Goal: Task Accomplishment & Management: Complete application form

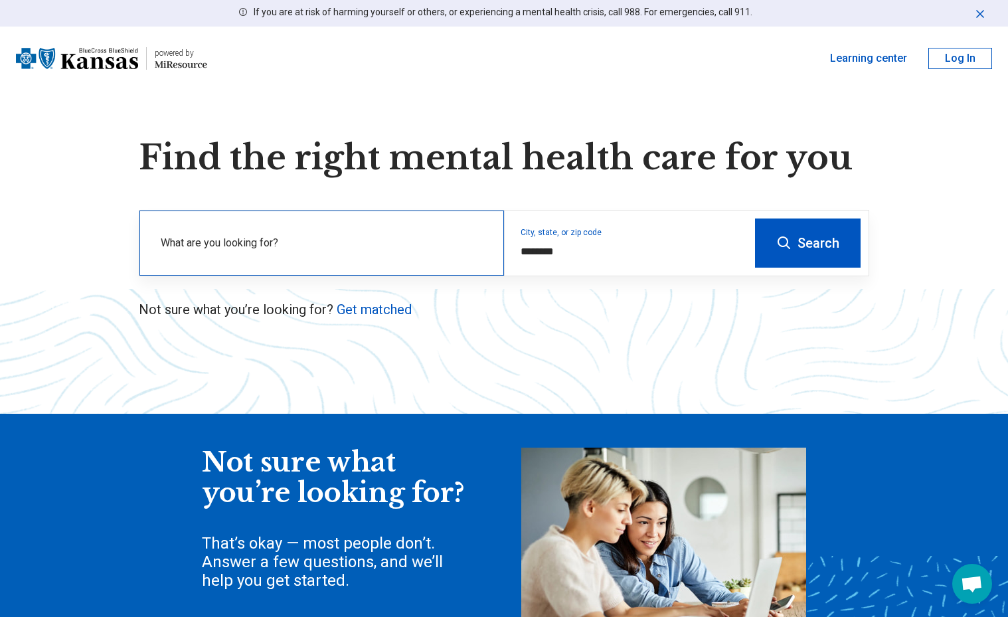
click at [232, 244] on label "What are you looking for?" at bounding box center [324, 243] width 327 height 16
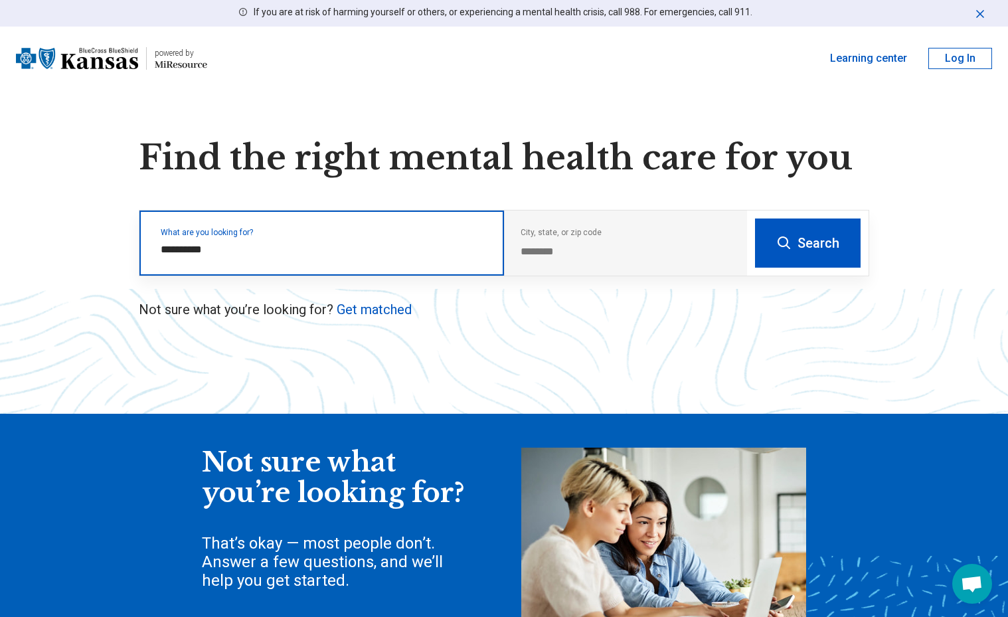
click at [175, 247] on input "**********" at bounding box center [324, 250] width 327 height 16
type input "**********"
click at [280, 305] on span "psychiatry" at bounding box center [277, 299] width 48 height 13
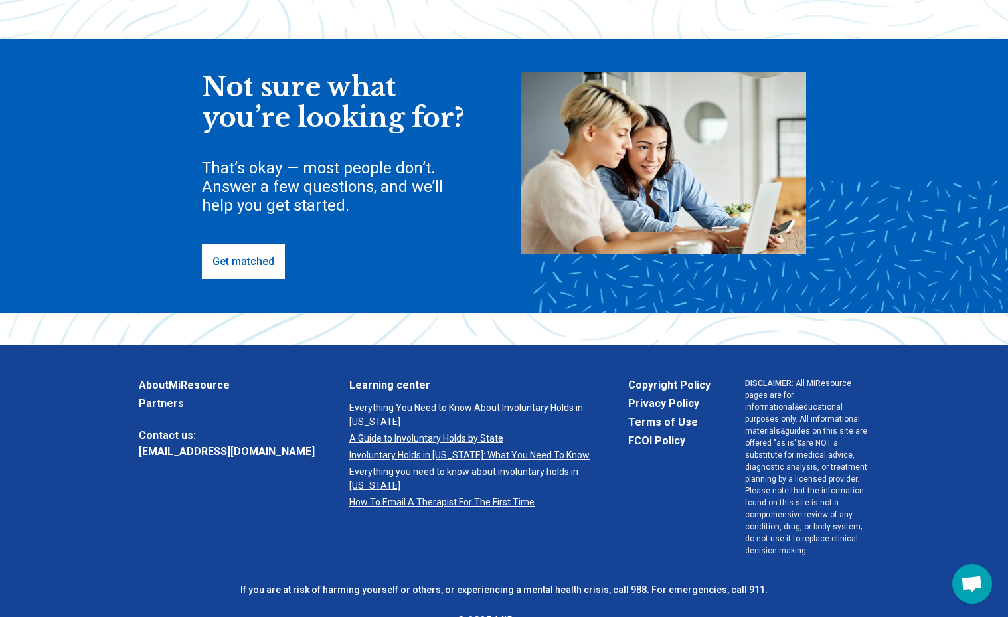
scroll to position [418, 0]
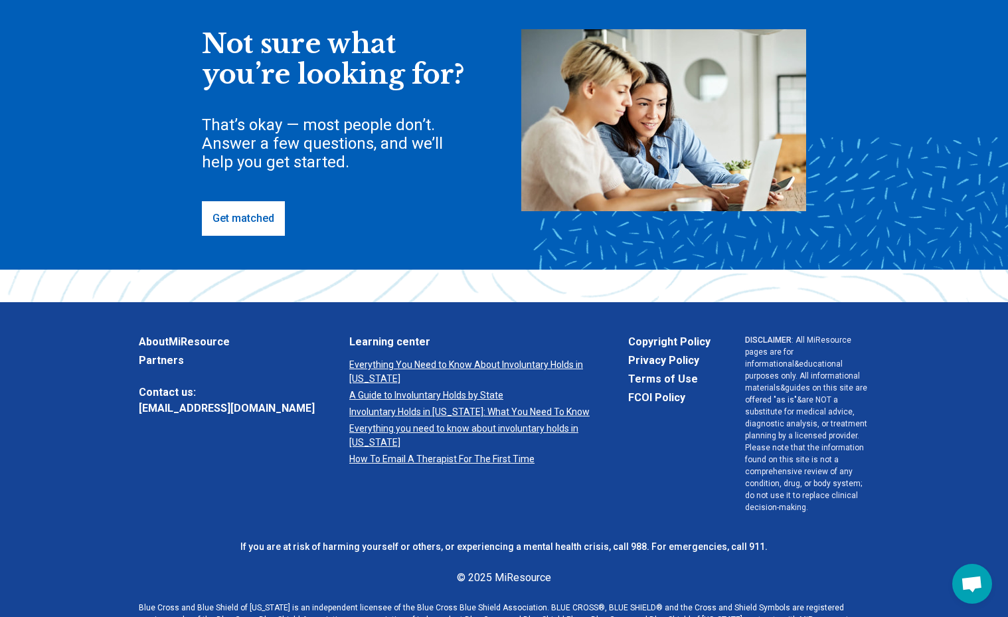
click at [248, 218] on link "Get matched" at bounding box center [243, 218] width 83 height 35
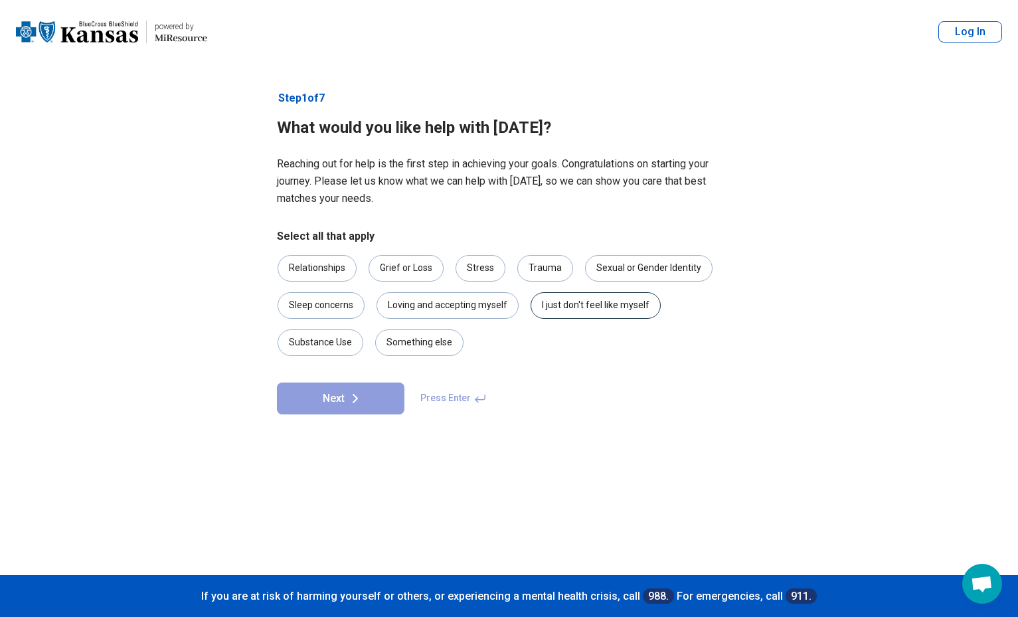
click at [575, 301] on div "I just don't feel like myself" at bounding box center [595, 305] width 130 height 27
click at [342, 394] on button "Next" at bounding box center [340, 398] width 127 height 32
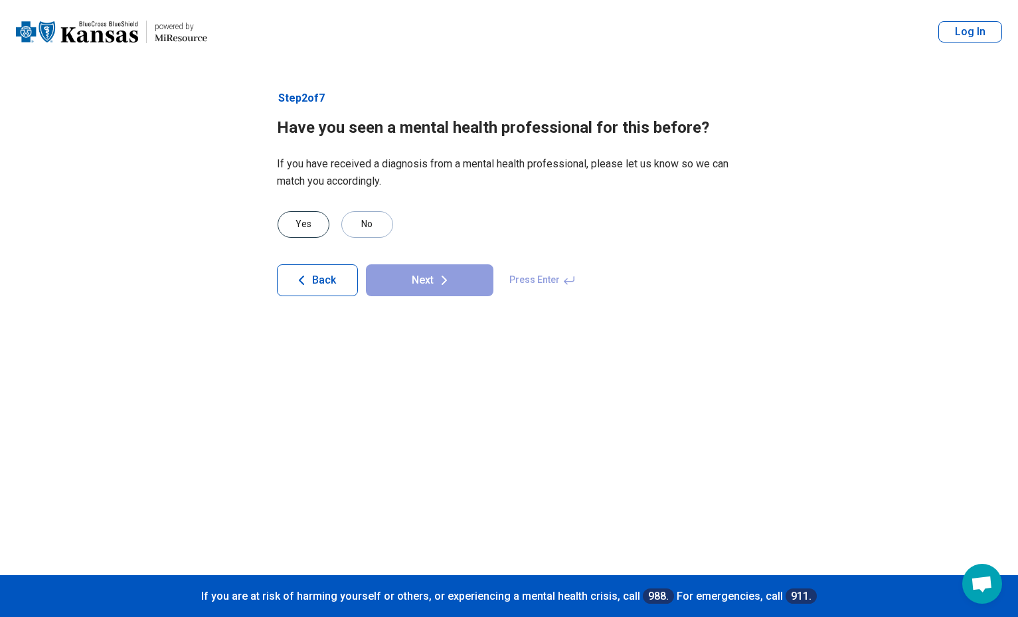
click at [295, 221] on div "Yes" at bounding box center [303, 224] width 52 height 27
click at [441, 281] on icon at bounding box center [444, 280] width 16 height 16
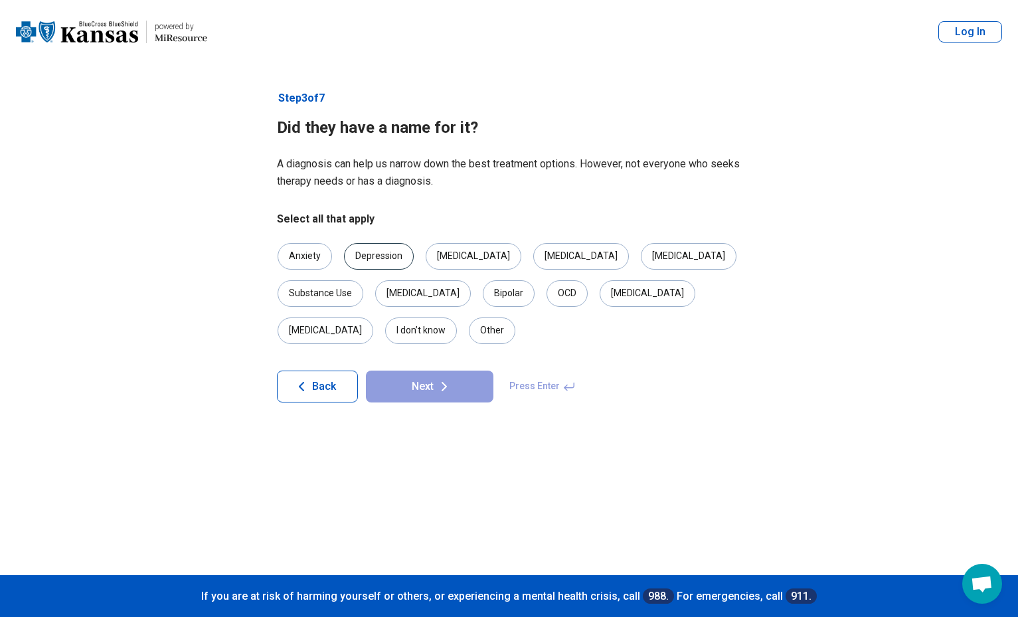
drag, startPoint x: 305, startPoint y: 252, endPoint x: 354, endPoint y: 256, distance: 48.6
click at [305, 250] on div "Anxiety" at bounding box center [304, 256] width 54 height 27
click at [364, 256] on div "Depression" at bounding box center [379, 256] width 70 height 27
click at [421, 370] on button "Next" at bounding box center [429, 386] width 127 height 32
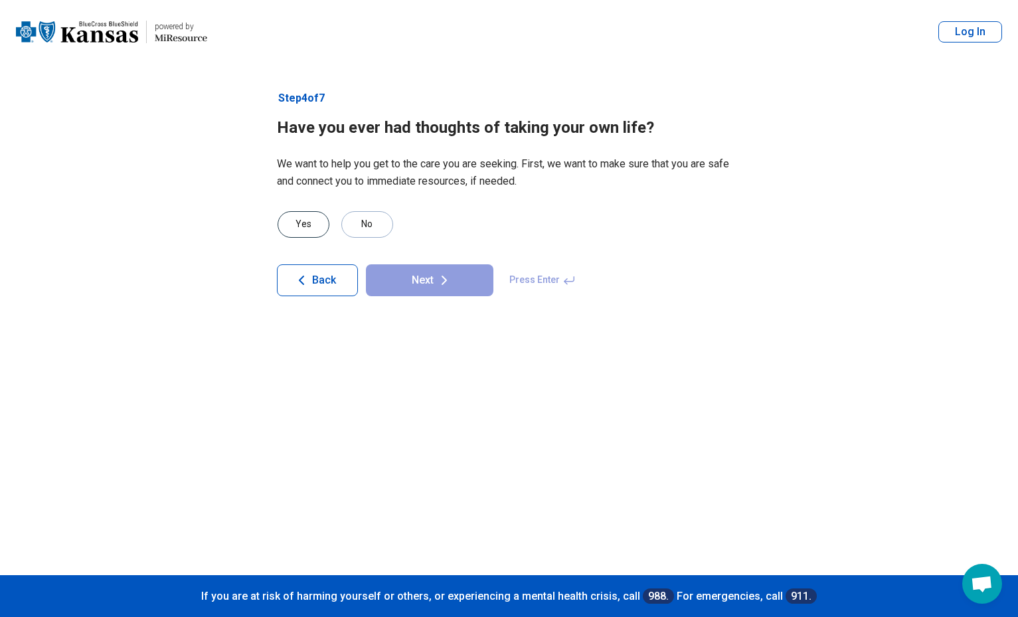
click at [299, 223] on div "Yes" at bounding box center [303, 224] width 52 height 27
click at [449, 283] on icon at bounding box center [444, 280] width 16 height 16
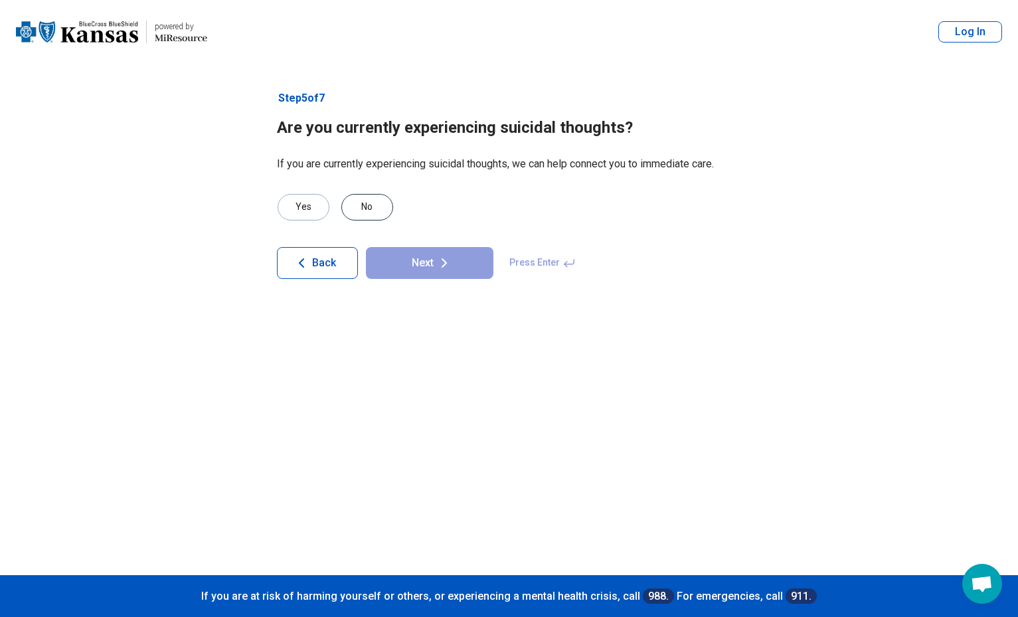
click at [358, 204] on div "No" at bounding box center [367, 207] width 52 height 27
click at [436, 262] on icon at bounding box center [444, 263] width 16 height 16
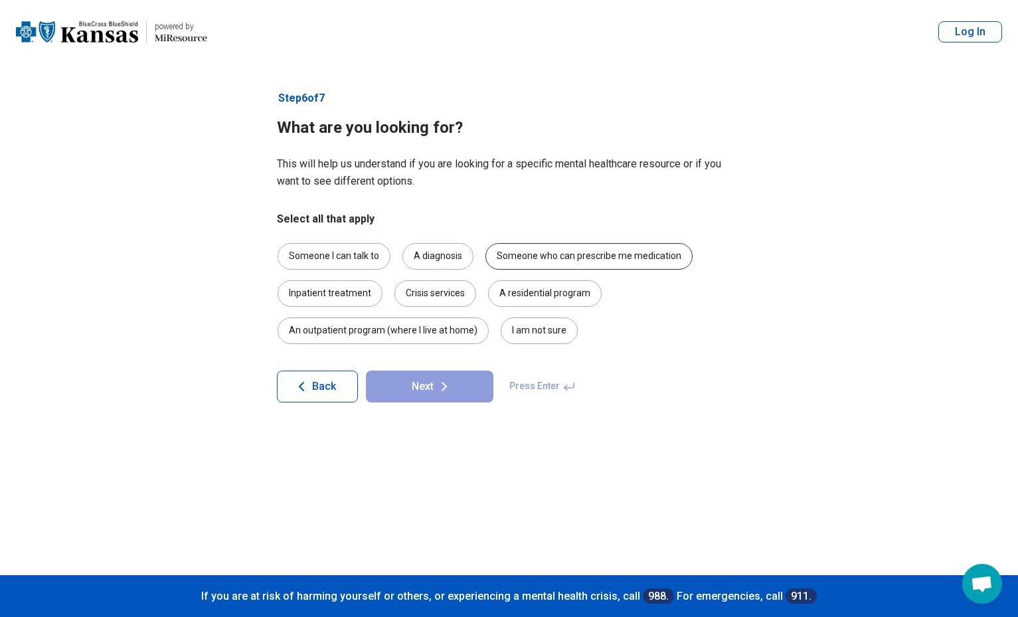
click at [540, 246] on div "Someone who can prescribe me medication" at bounding box center [588, 256] width 207 height 27
click at [430, 390] on button "Next" at bounding box center [429, 386] width 127 height 32
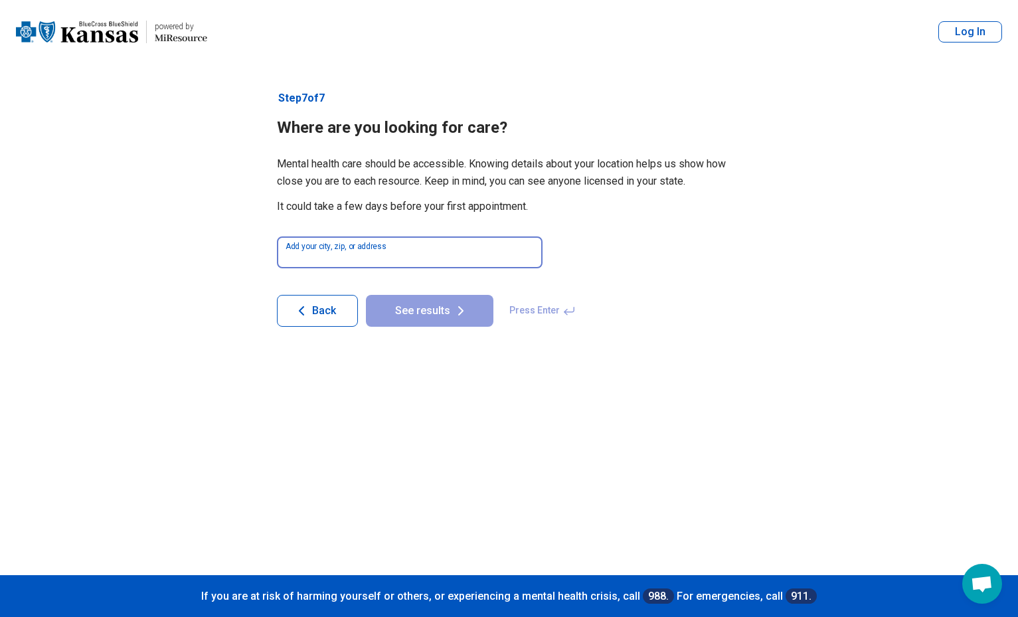
click at [316, 246] on input at bounding box center [410, 252] width 266 height 32
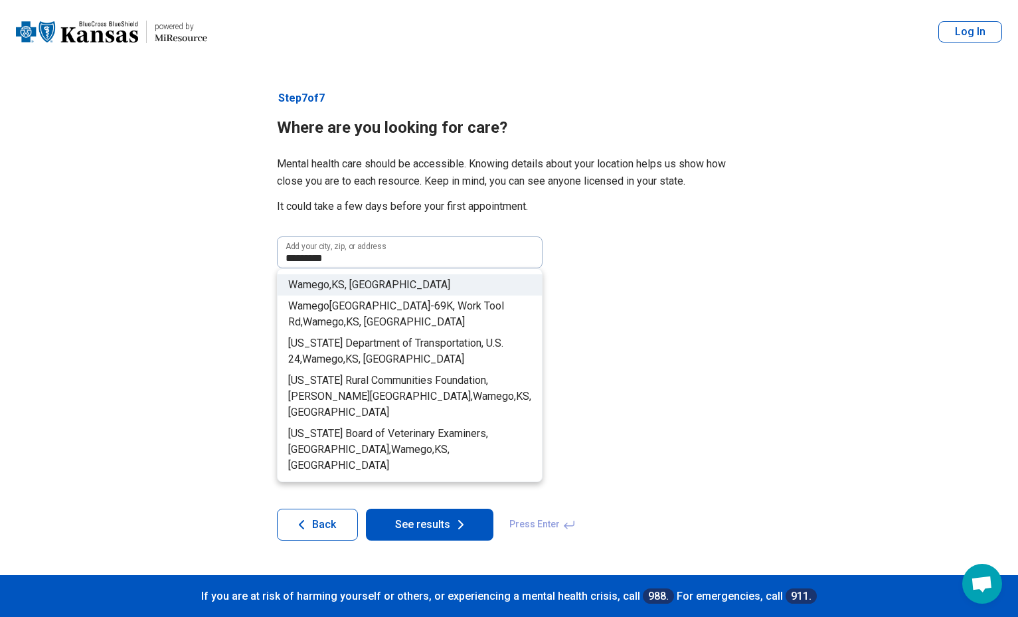
click at [331, 281] on span "," at bounding box center [330, 284] width 2 height 13
type input "**********"
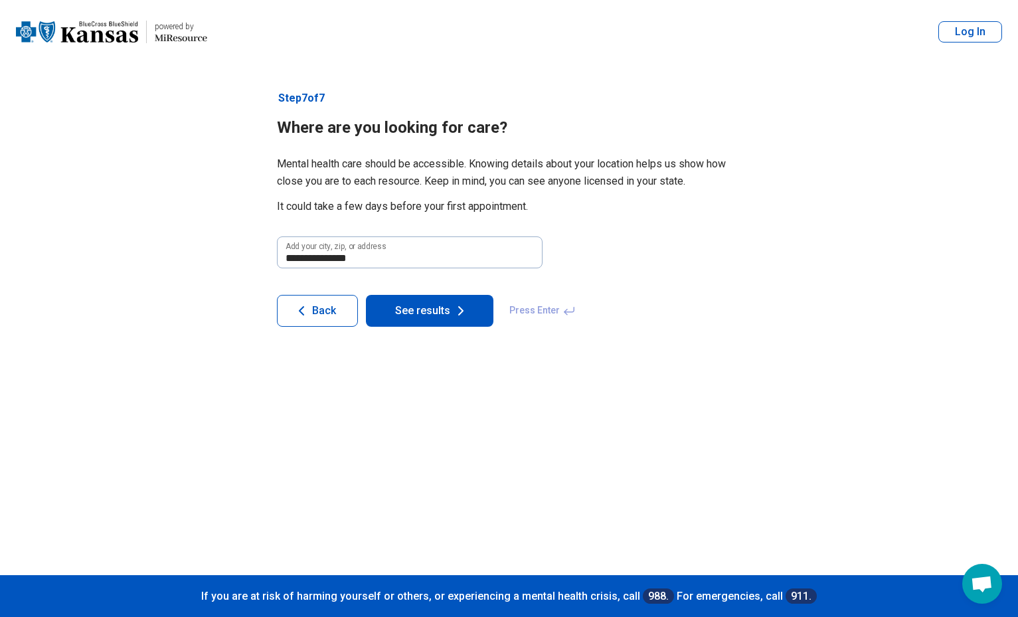
click at [418, 305] on button "See results" at bounding box center [429, 311] width 127 height 32
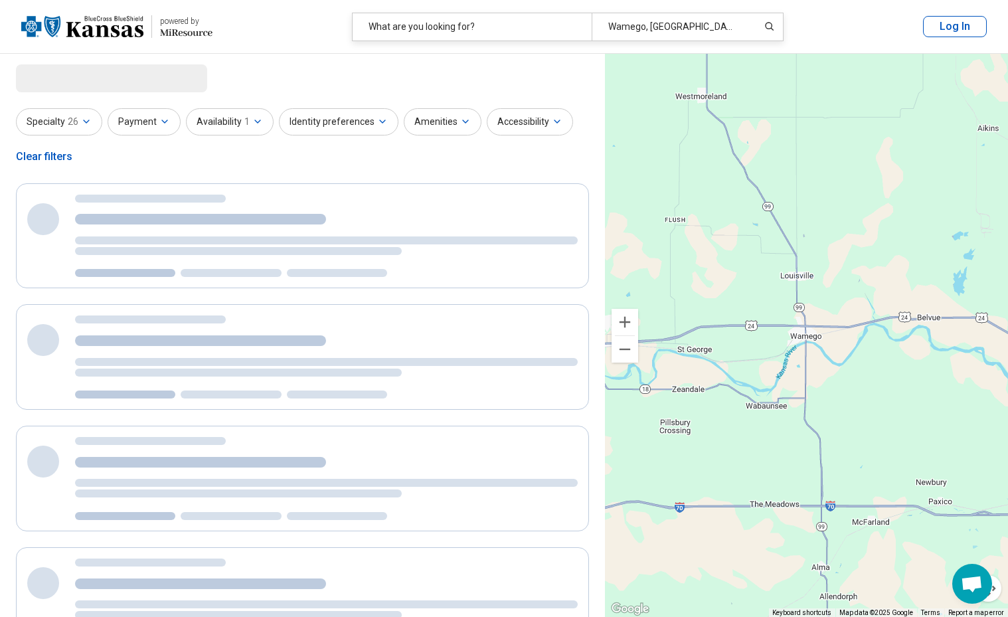
select select "***"
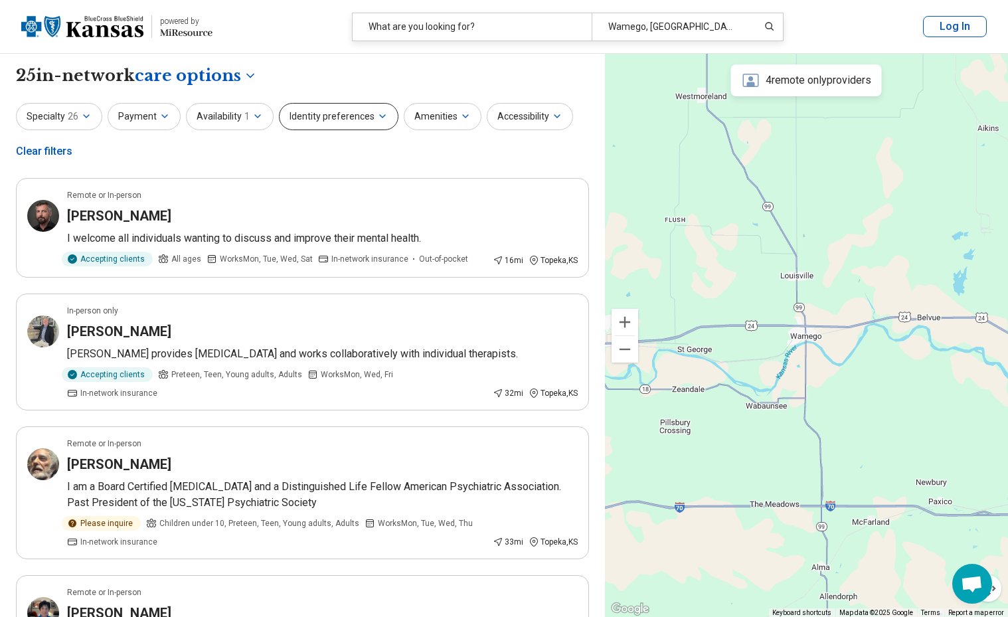
click at [348, 112] on button "Identity preferences" at bounding box center [338, 116] width 119 height 27
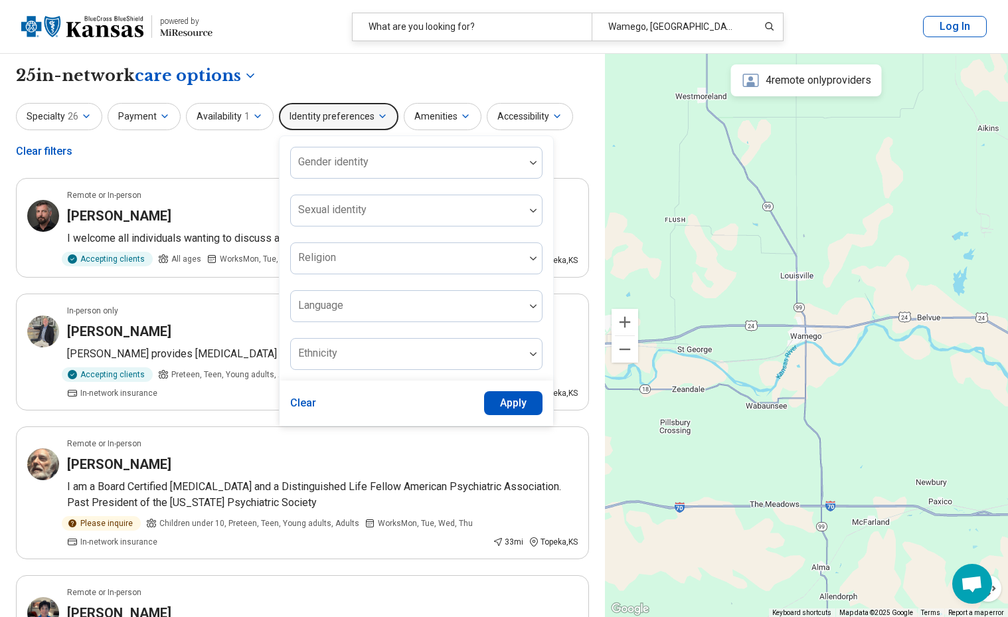
click at [348, 112] on button "Identity preferences" at bounding box center [338, 116] width 119 height 27
click at [216, 149] on div "Specialty 26 Payment Availability 1 Identity preferences Gender identity Sexual…" at bounding box center [302, 135] width 573 height 64
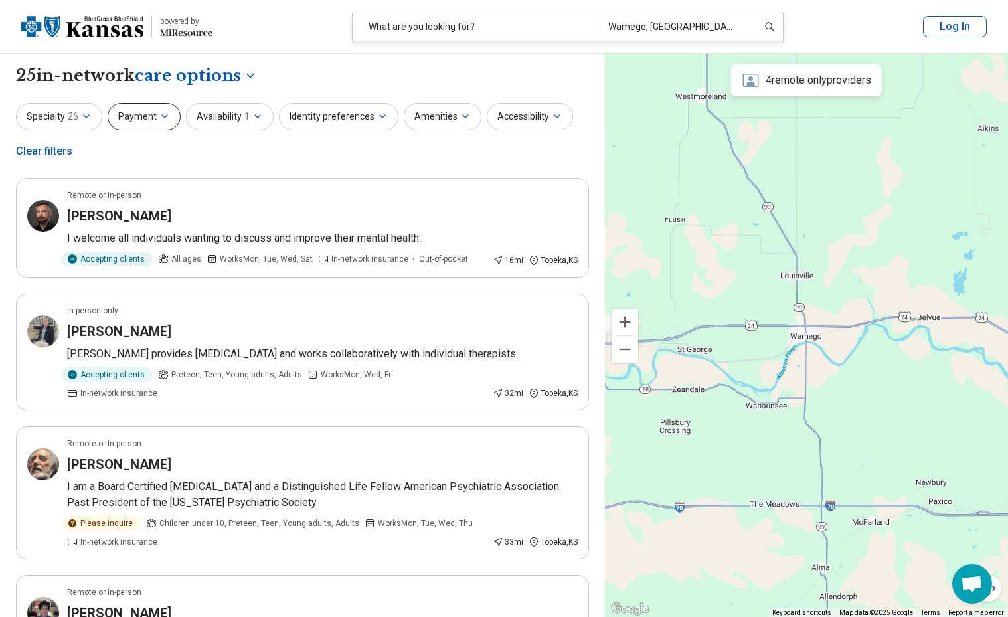
click at [155, 114] on button "Payment" at bounding box center [144, 116] width 73 height 27
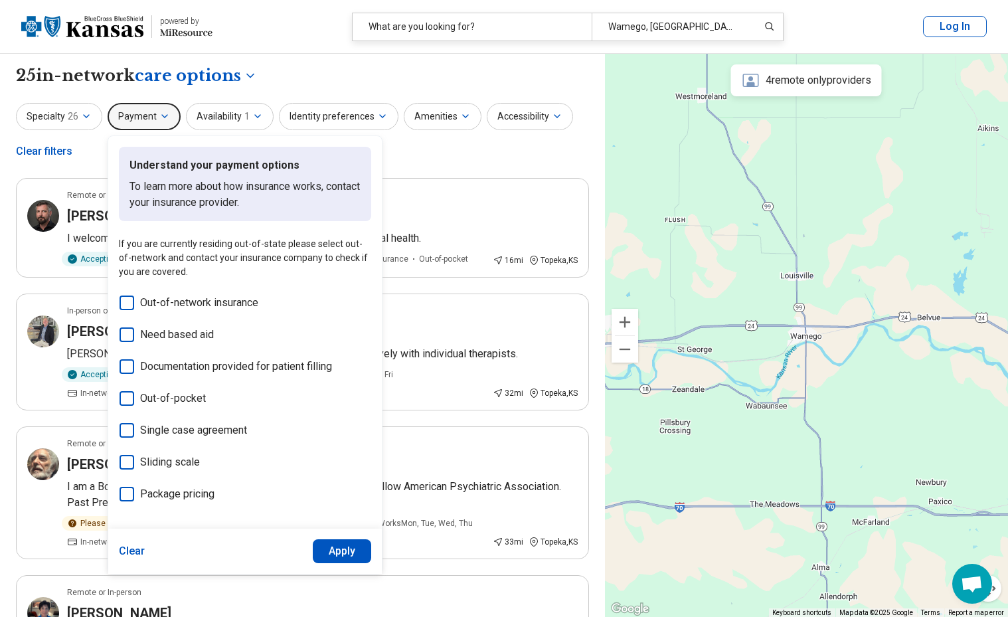
click at [447, 146] on div "Specialty 26 Payment Understand your payment options To learn more about how in…" at bounding box center [302, 135] width 573 height 64
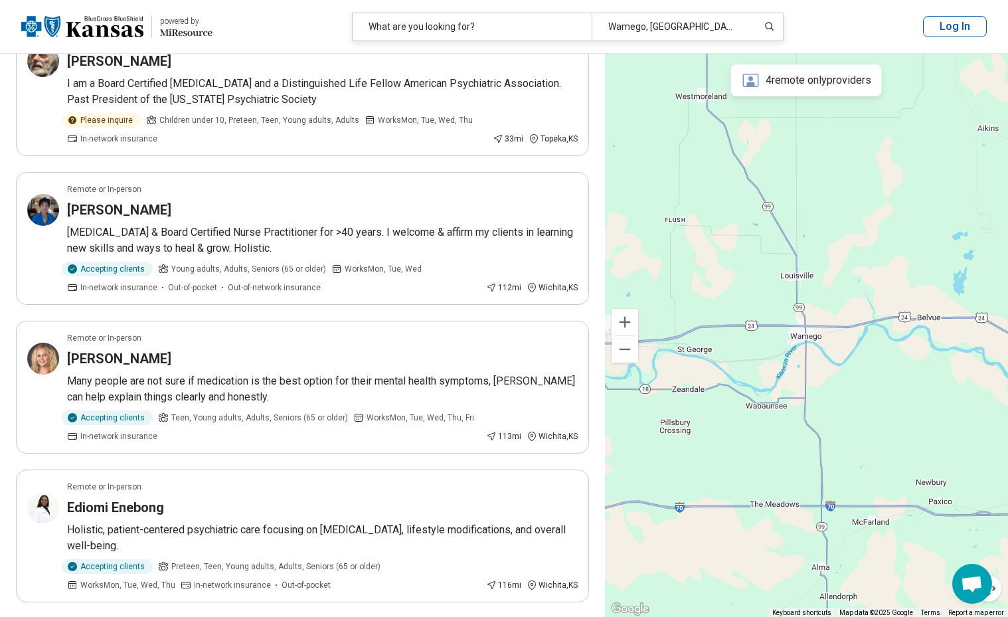
scroll to position [398, 0]
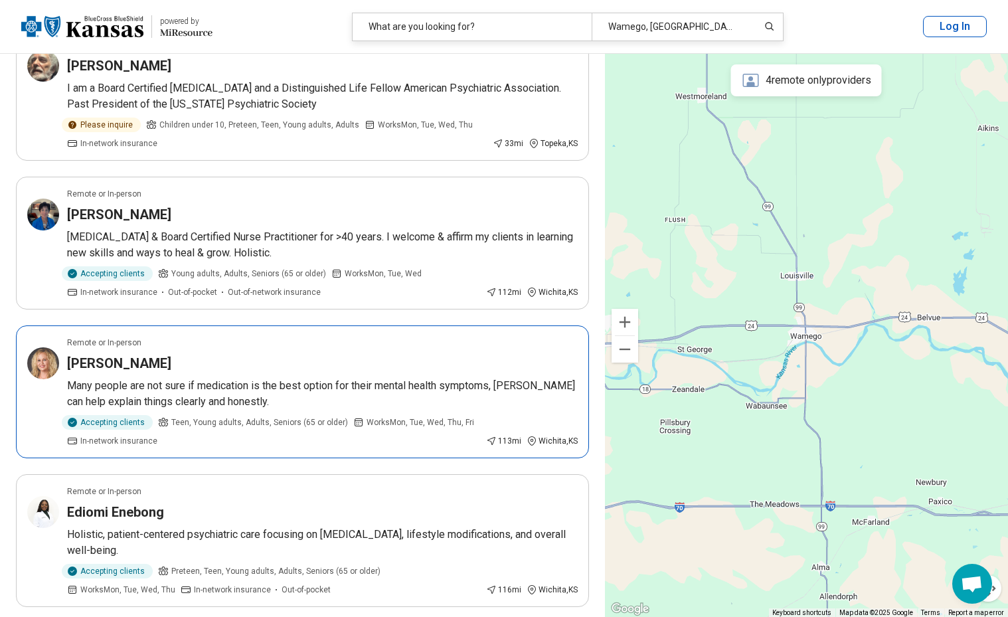
click at [311, 378] on p "Many people are not sure if medication is the best option for their mental heal…" at bounding box center [322, 394] width 511 height 32
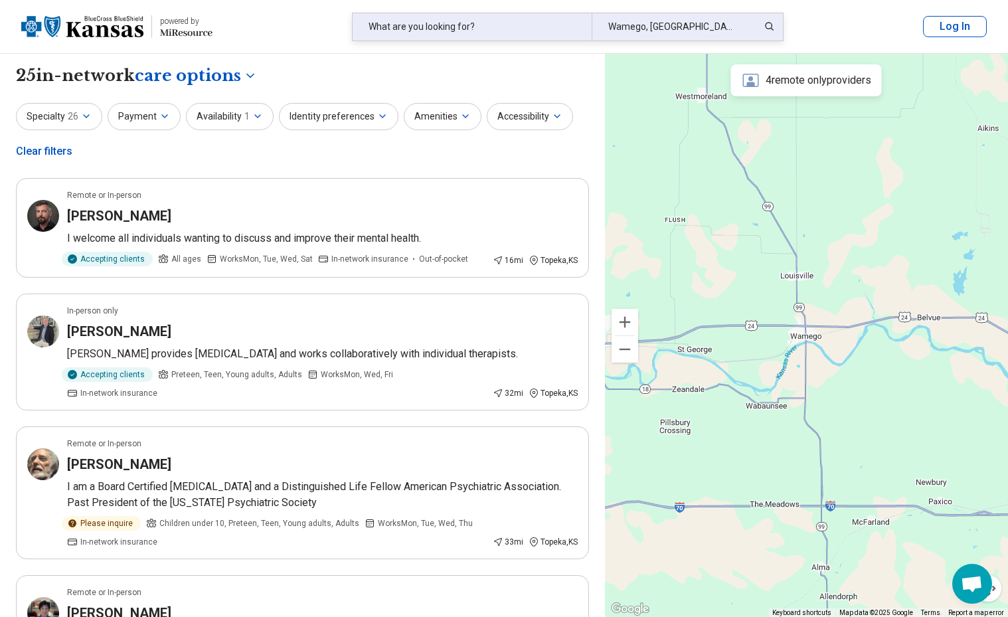
click at [374, 30] on div "What are you looking for?" at bounding box center [472, 26] width 239 height 27
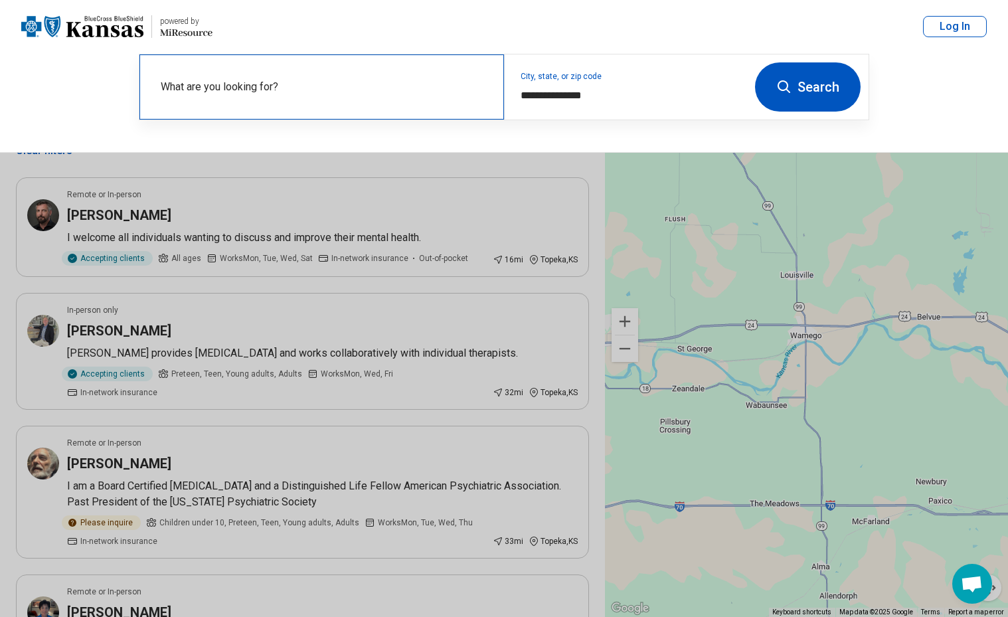
click at [276, 82] on label "What are you looking for?" at bounding box center [324, 87] width 327 height 16
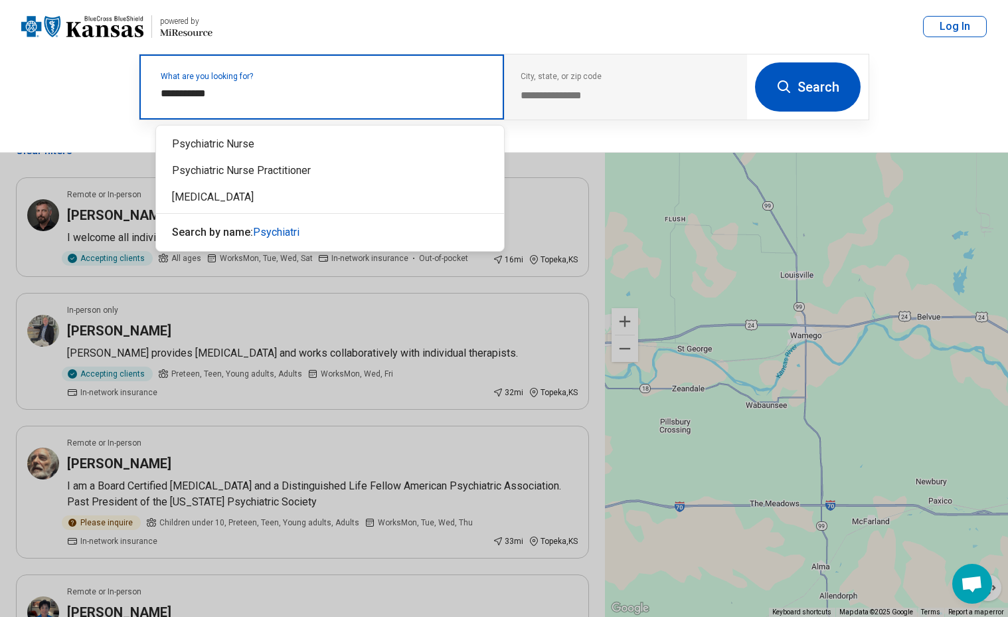
type input "**********"
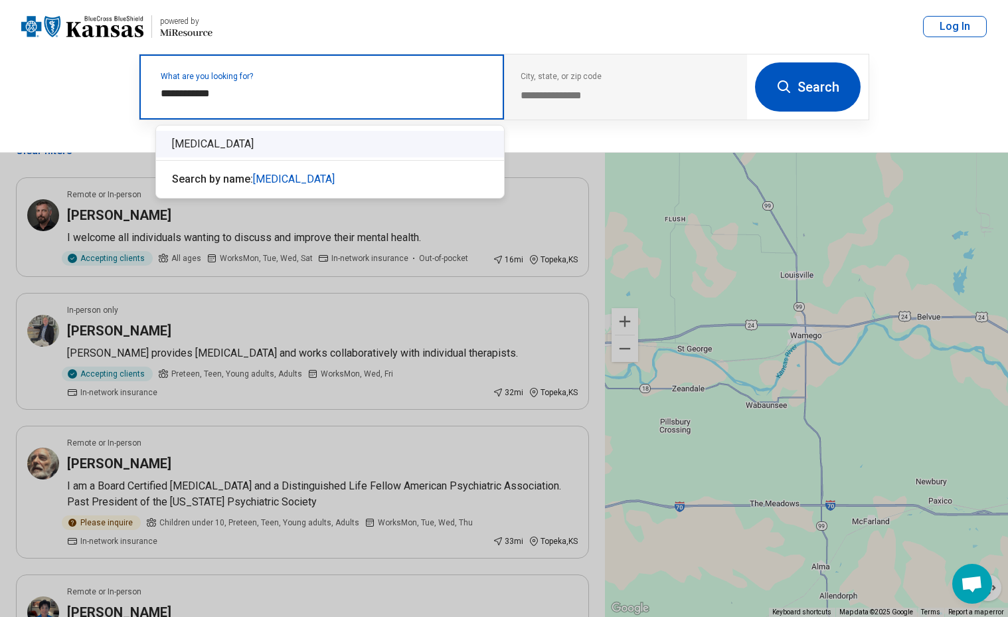
click at [197, 143] on div "[MEDICAL_DATA]" at bounding box center [330, 144] width 348 height 27
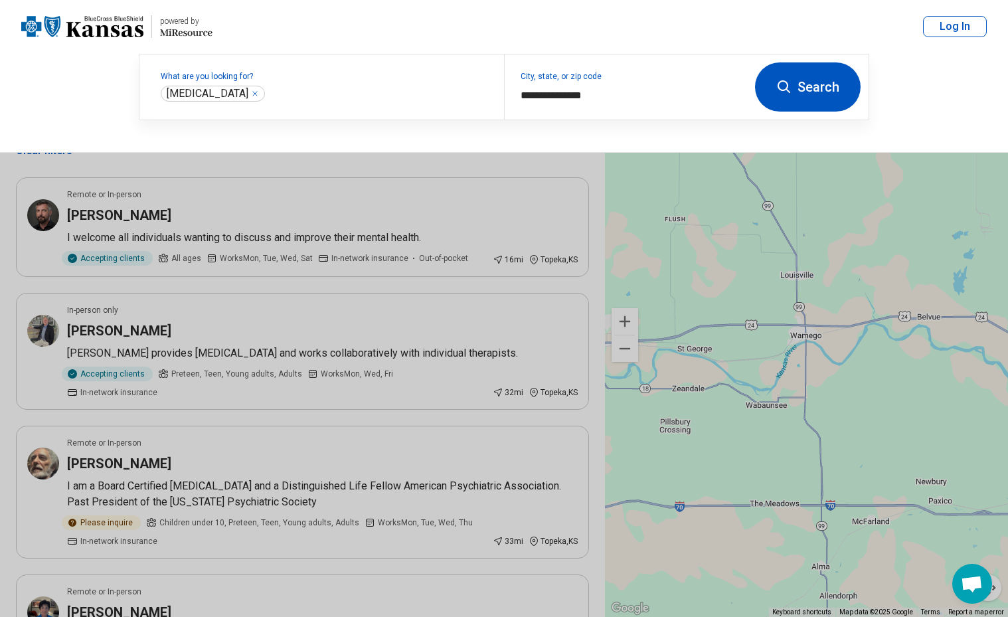
drag, startPoint x: 810, startPoint y: 83, endPoint x: 800, endPoint y: 86, distance: 10.3
click at [809, 83] on button "Search" at bounding box center [808, 86] width 106 height 49
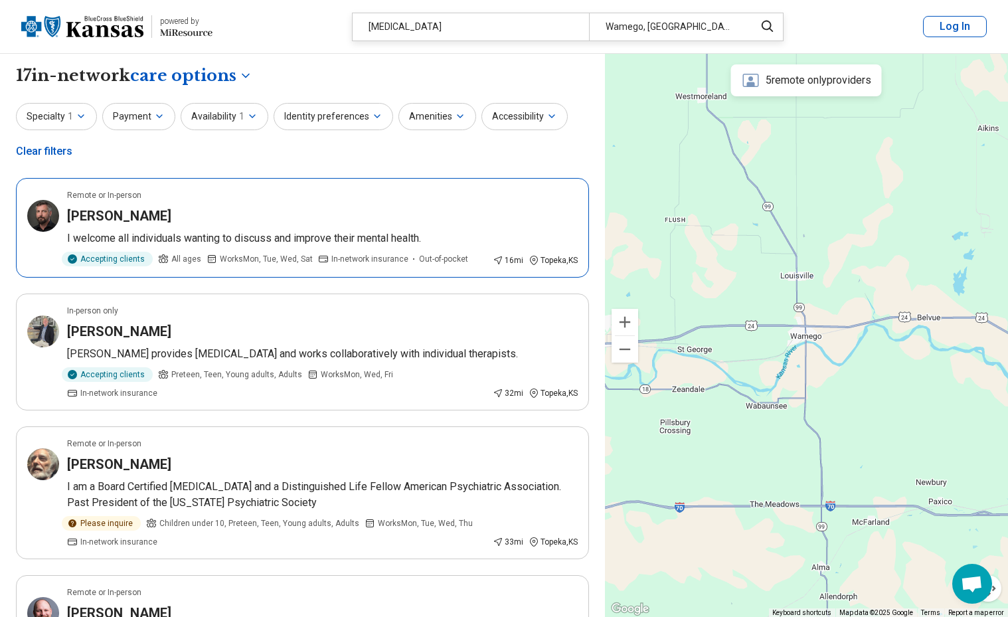
click at [213, 223] on div "[PERSON_NAME]" at bounding box center [322, 215] width 511 height 19
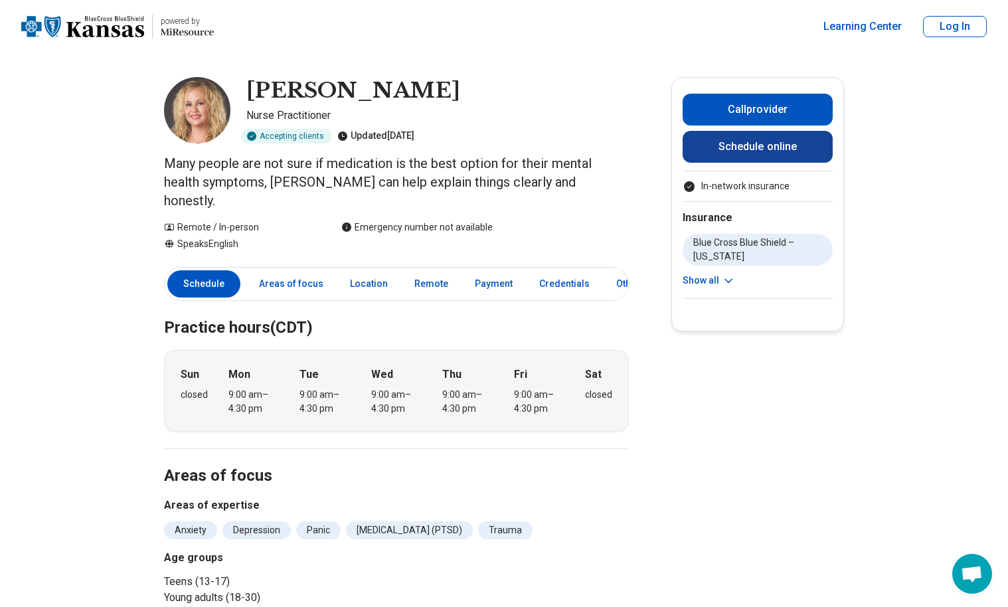
click at [727, 145] on link "Schedule online" at bounding box center [757, 147] width 150 height 32
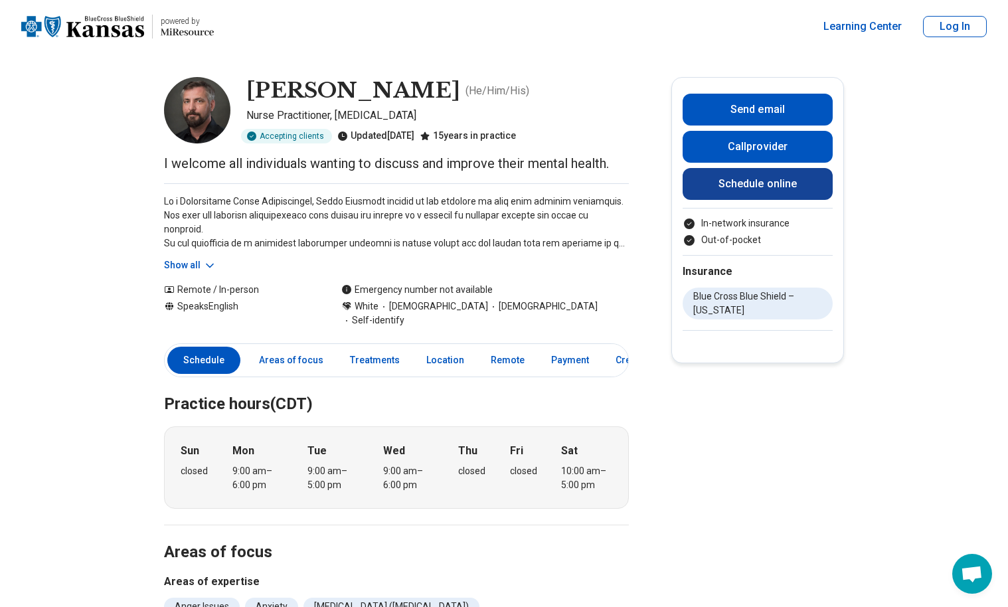
click at [783, 181] on link "Schedule online" at bounding box center [757, 184] width 150 height 32
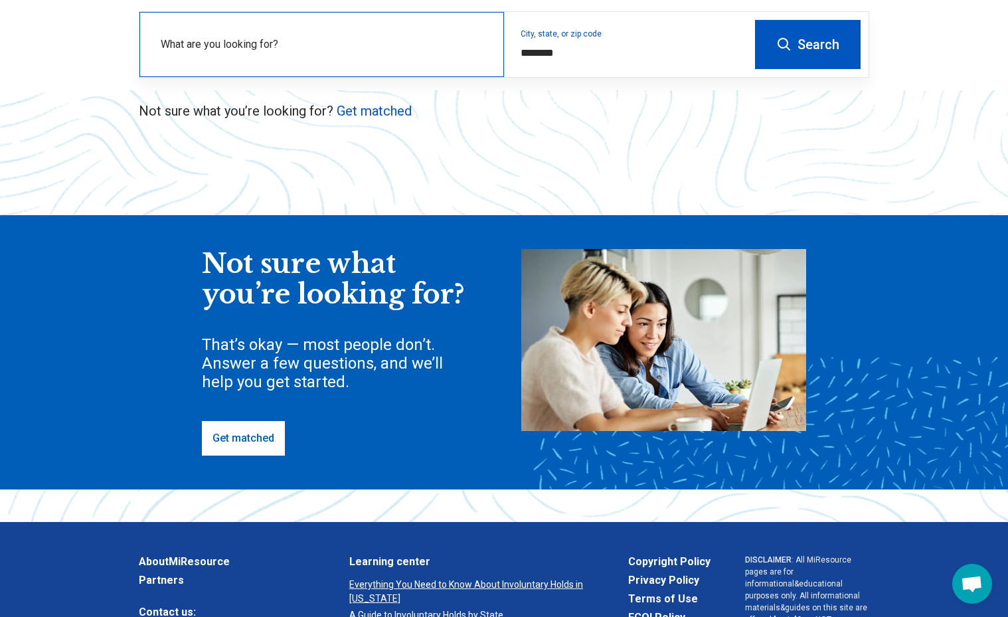
scroll to position [199, 0]
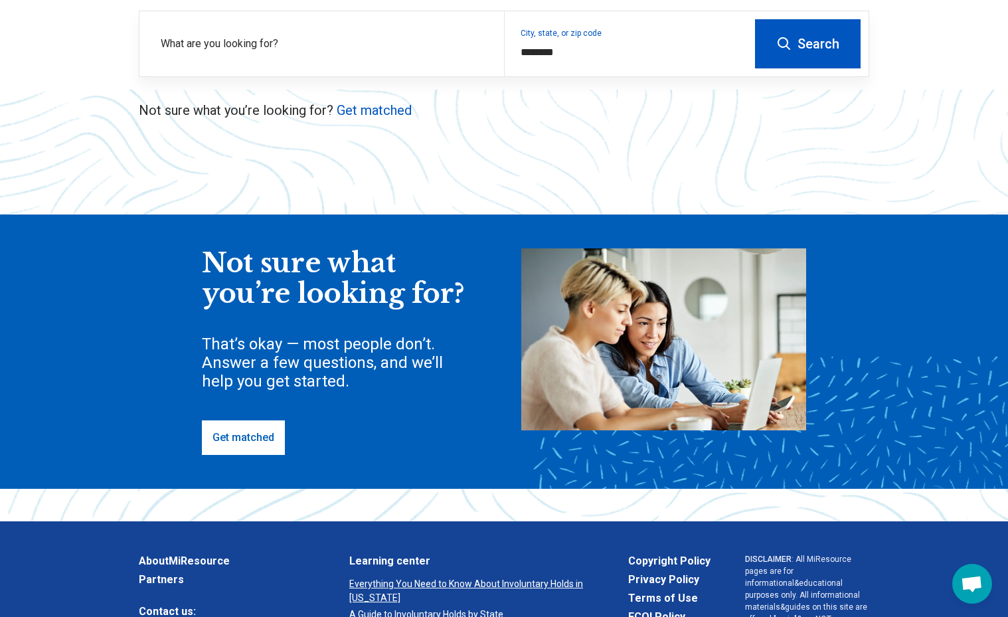
click at [254, 434] on link "Get matched" at bounding box center [243, 437] width 83 height 35
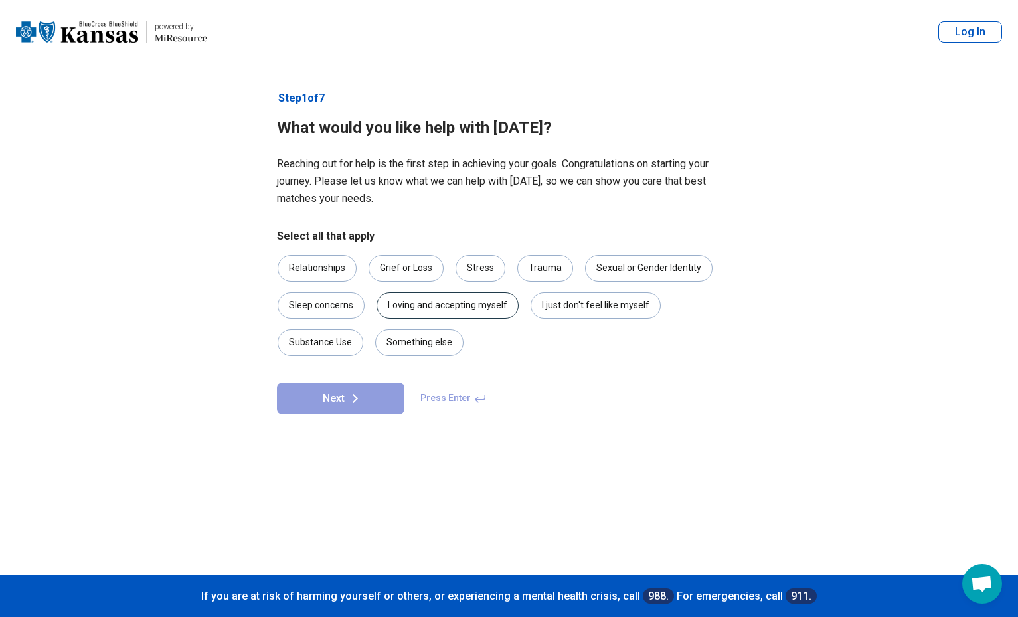
click at [439, 298] on div "Loving and accepting myself" at bounding box center [447, 305] width 142 height 27
click at [349, 394] on icon at bounding box center [355, 398] width 16 height 16
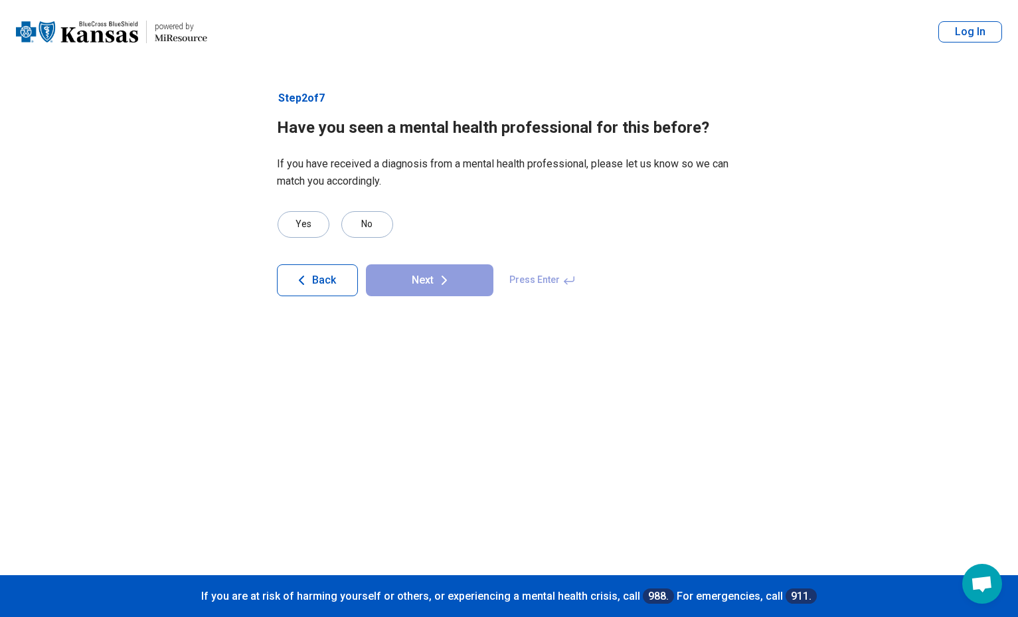
click at [305, 278] on icon "button" at bounding box center [301, 280] width 16 height 16
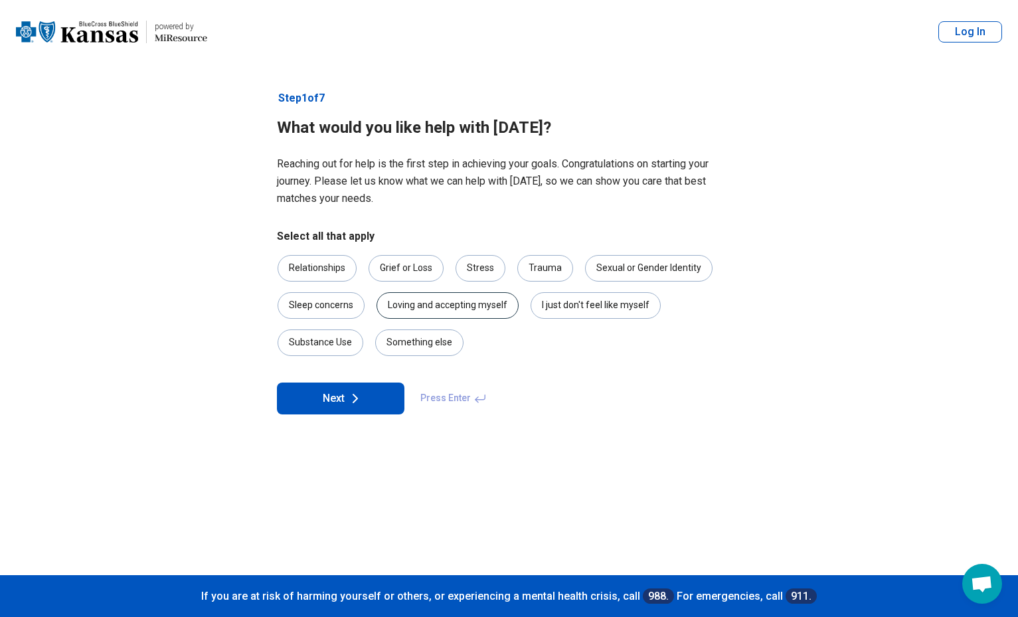
click at [456, 297] on div "Loving and accepting myself" at bounding box center [447, 305] width 142 height 27
click at [460, 310] on div "Loving and accepting myself" at bounding box center [447, 305] width 142 height 27
click at [345, 390] on button "Next" at bounding box center [340, 398] width 127 height 32
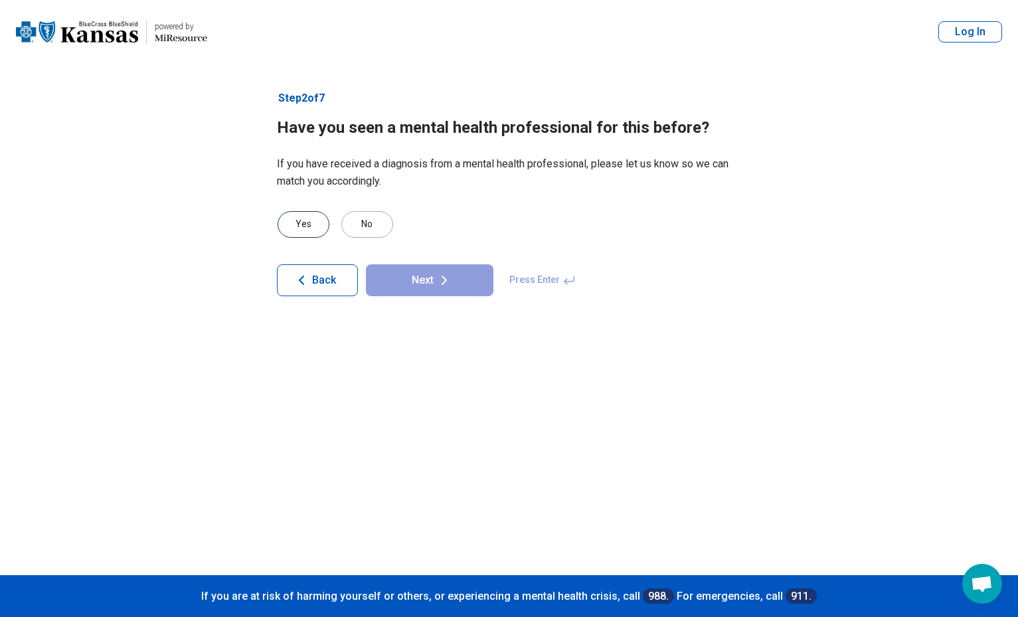
click at [302, 222] on div "Yes" at bounding box center [303, 224] width 52 height 27
